Goal: Task Accomplishment & Management: Use online tool/utility

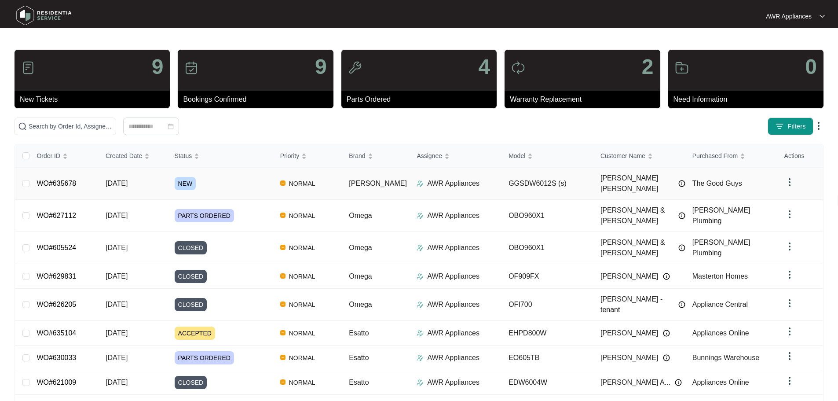
click at [111, 183] on span "[DATE]" at bounding box center [117, 183] width 22 height 7
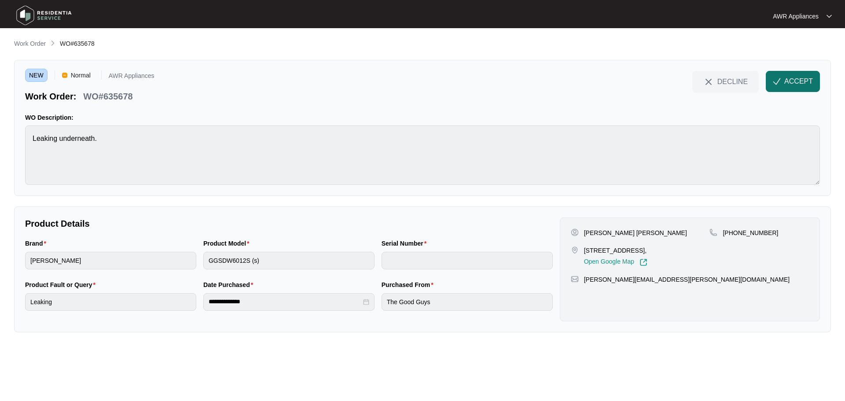
click at [798, 77] on span "ACCEPT" at bounding box center [798, 81] width 29 height 11
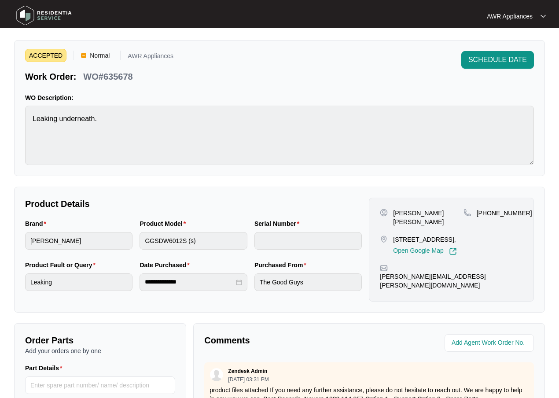
scroll to position [44, 0]
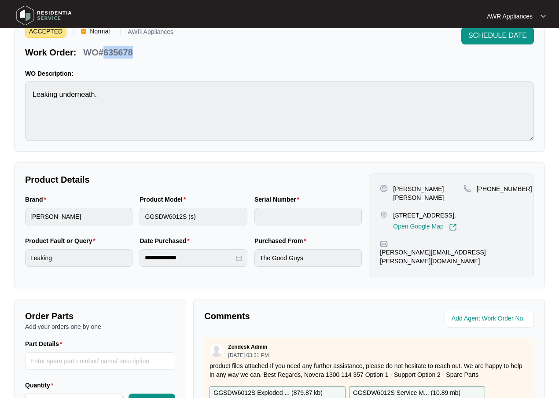
drag, startPoint x: 103, startPoint y: 53, endPoint x: 133, endPoint y: 51, distance: 30.8
click at [133, 51] on div "WO#635678" at bounding box center [108, 50] width 56 height 15
copy p "635678"
drag, startPoint x: 392, startPoint y: 243, endPoint x: 469, endPoint y: 242, distance: 76.1
click at [502, 243] on div "[PERSON_NAME][EMAIL_ADDRESS][PERSON_NAME][DOMAIN_NAME]" at bounding box center [451, 253] width 143 height 26
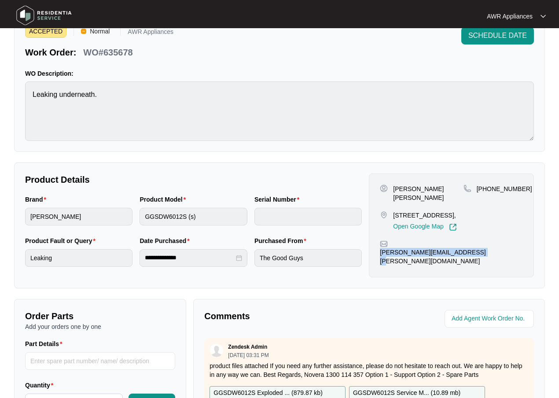
copy p "[PERSON_NAME][EMAIL_ADDRESS][PERSON_NAME][DOMAIN_NAME]"
click at [494, 196] on div "[PHONE_NUMBER]" at bounding box center [492, 207] width 59 height 47
drag, startPoint x: 487, startPoint y: 189, endPoint x: 517, endPoint y: 187, distance: 29.9
click at [517, 187] on p "[PHONE_NUMBER]" at bounding box center [504, 188] width 55 height 9
copy p "426097350"
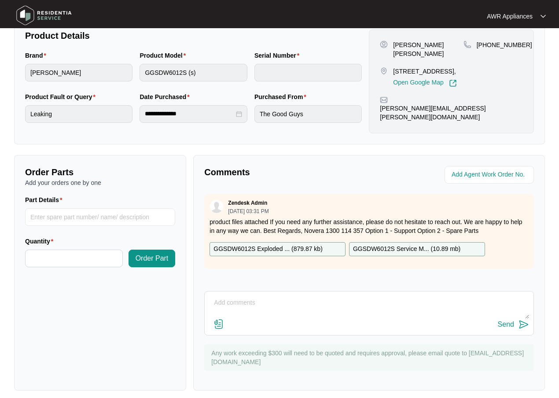
scroll to position [195, 0]
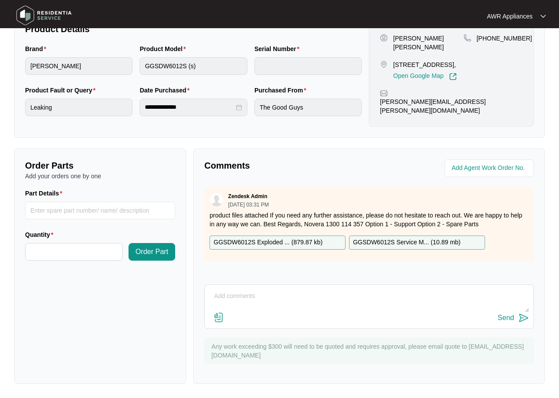
click at [275, 243] on p "GGSDW6012S Exploded ... ( 879.87 kb )" at bounding box center [267, 243] width 109 height 10
click at [396, 240] on p "GGSDW6012S Service M... ( 10.89 mb )" at bounding box center [406, 243] width 107 height 10
click at [372, 242] on p "GGSDW6012S Service M... ( 10.89 mb )" at bounding box center [406, 243] width 107 height 10
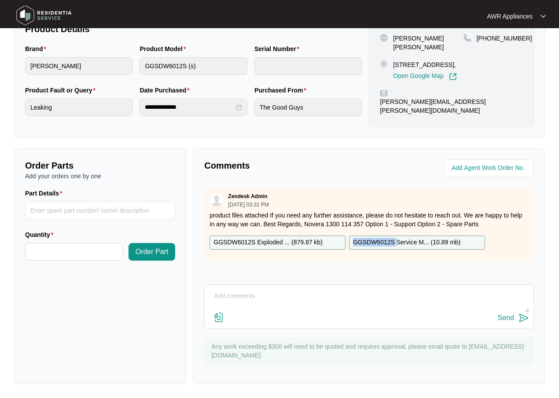
click at [372, 242] on p "GGSDW6012S Service M... ( 10.89 mb )" at bounding box center [406, 243] width 107 height 10
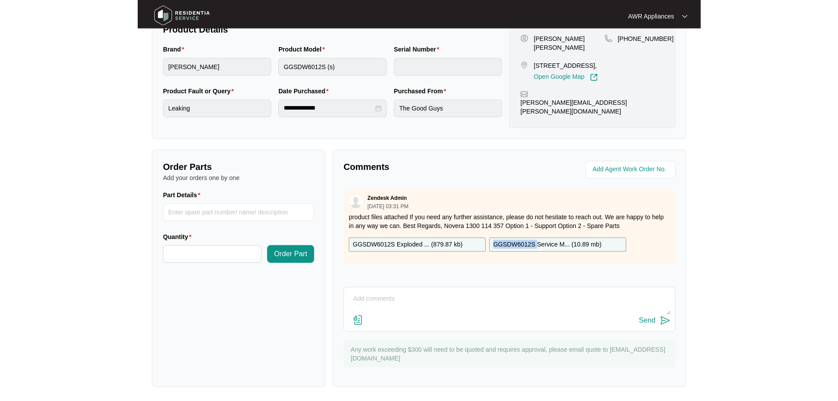
scroll to position [183, 0]
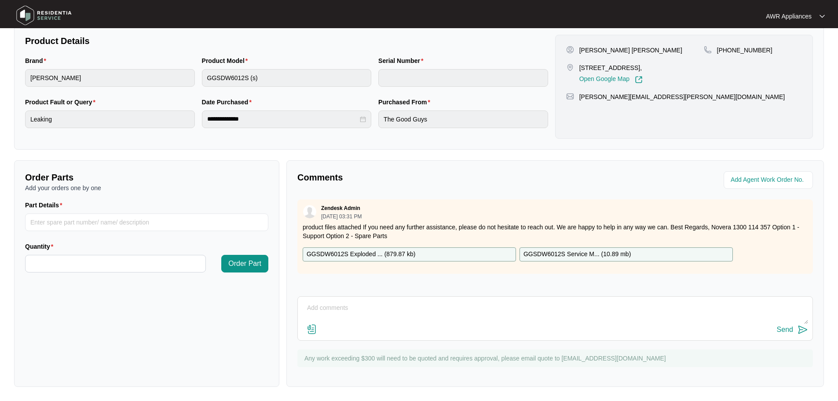
click at [347, 304] on textarea at bounding box center [555, 312] width 506 height 23
type textarea "Left message for customer"
click at [788, 328] on div "Send" at bounding box center [785, 330] width 16 height 8
